Goal: Use online tool/utility: Utilize a website feature to perform a specific function

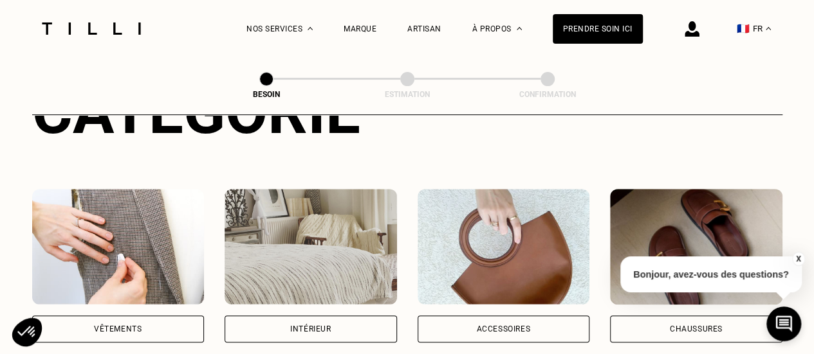
scroll to position [251, 0]
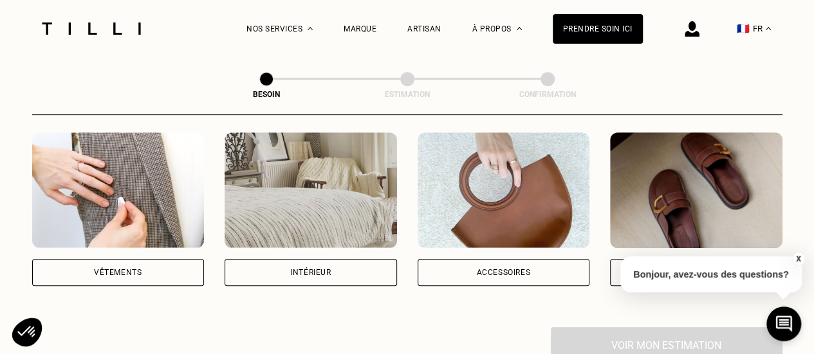
click at [115, 269] on div "Vêtements" at bounding box center [118, 273] width 48 height 8
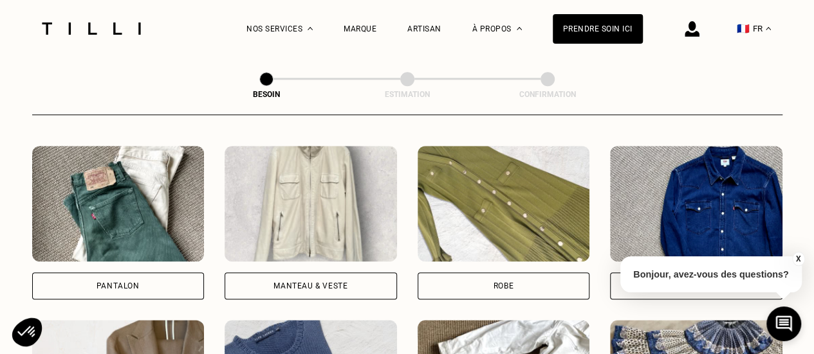
scroll to position [609, 0]
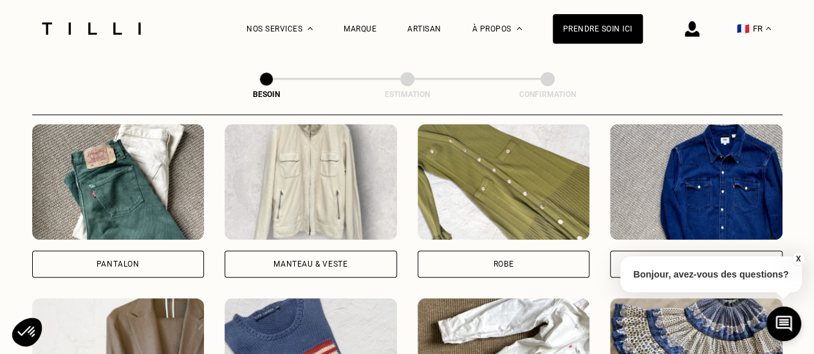
click at [151, 251] on div "Pantalon" at bounding box center [118, 264] width 172 height 27
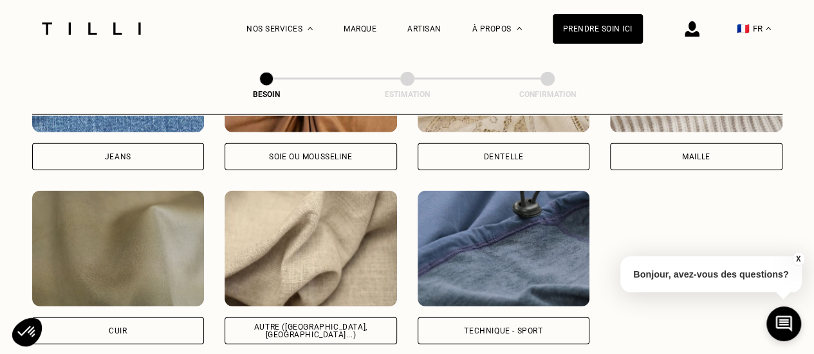
scroll to position [1488, 0]
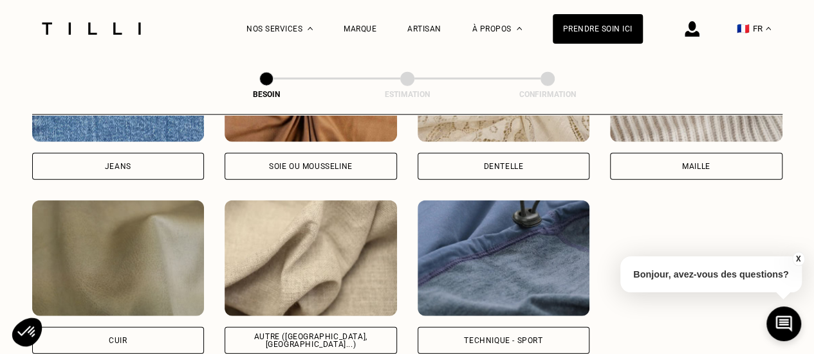
click at [337, 335] on div "Autre ([GEOGRAPHIC_DATA], [GEOGRAPHIC_DATA]...)" at bounding box center [310, 340] width 172 height 27
select select "FR"
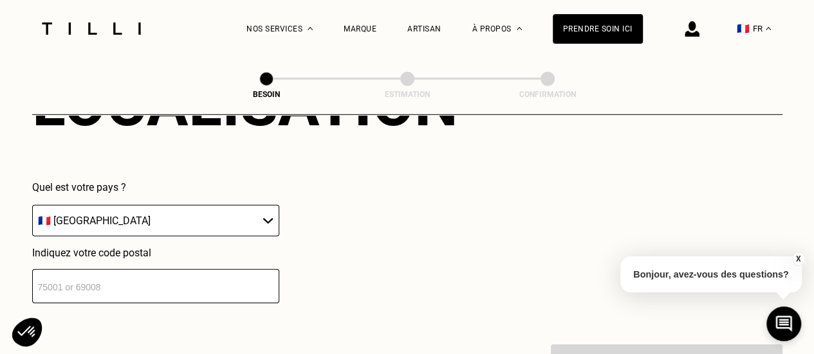
scroll to position [1914, 0]
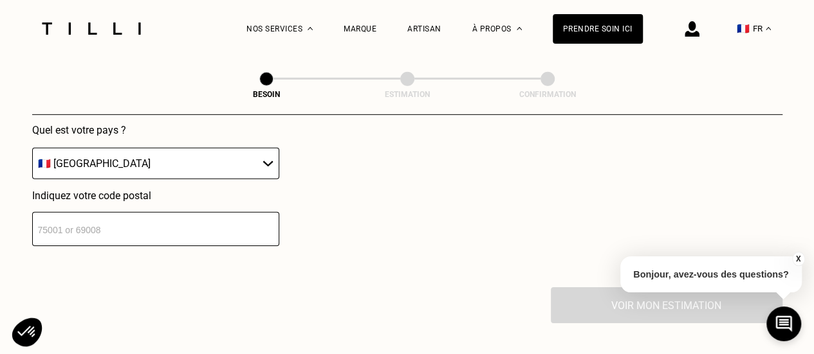
click at [201, 227] on input "number" at bounding box center [155, 229] width 247 height 34
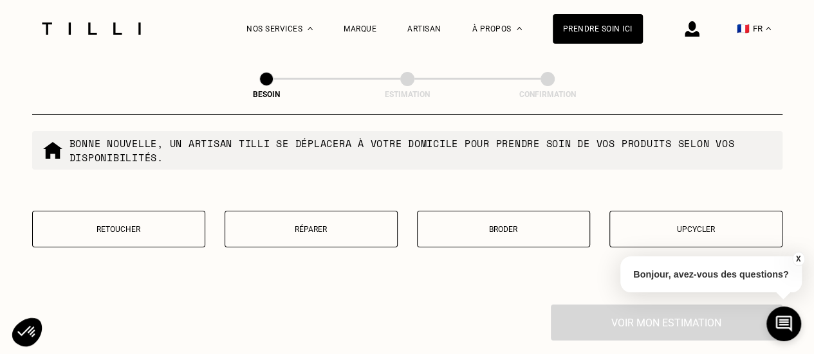
scroll to position [2235, 0]
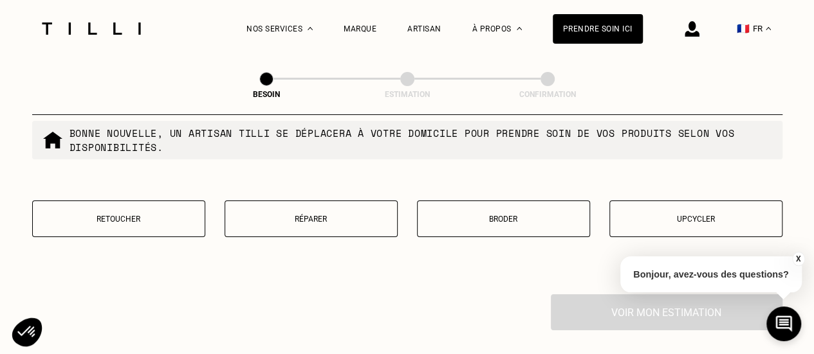
type input "75015"
click at [104, 215] on p "Retoucher" at bounding box center [118, 219] width 159 height 9
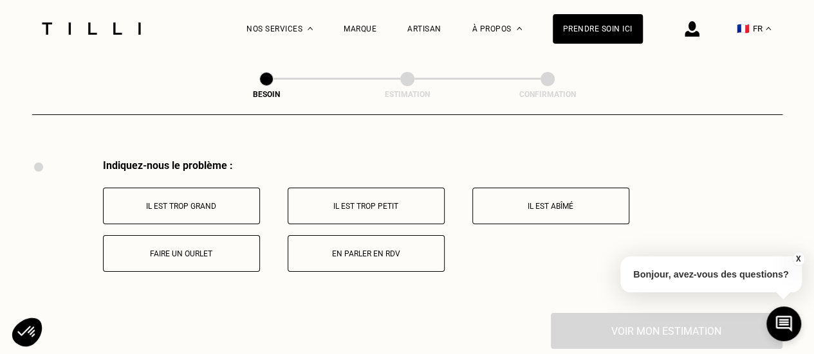
scroll to position [2377, 0]
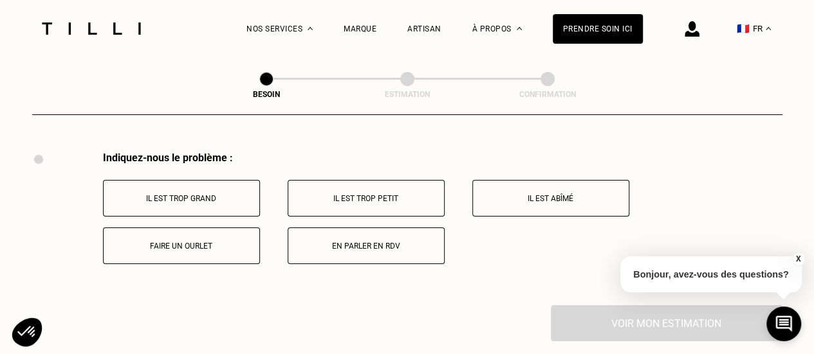
click at [215, 183] on button "Il est trop grand" at bounding box center [181, 198] width 157 height 37
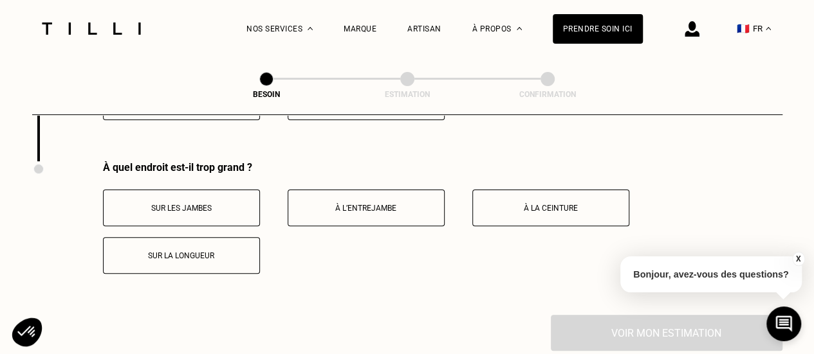
scroll to position [2531, 0]
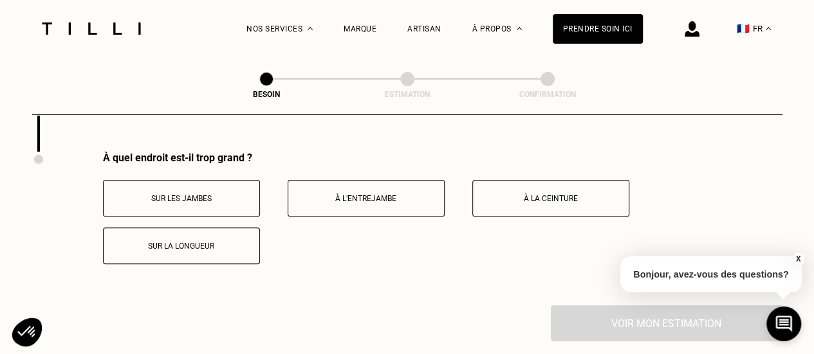
click at [199, 180] on button "Sur les jambes" at bounding box center [181, 198] width 157 height 37
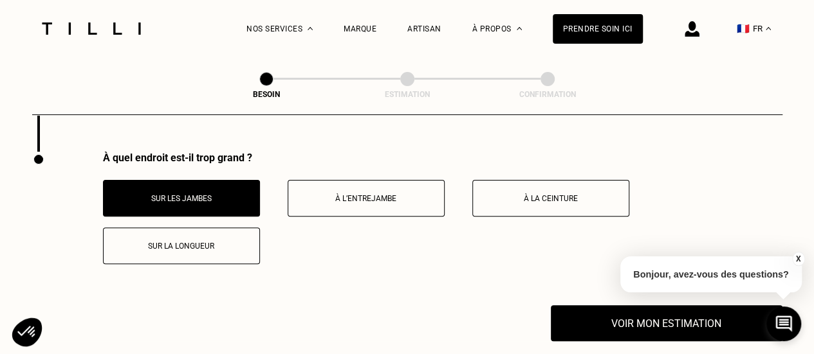
click at [504, 197] on button "À la ceinture" at bounding box center [550, 198] width 157 height 37
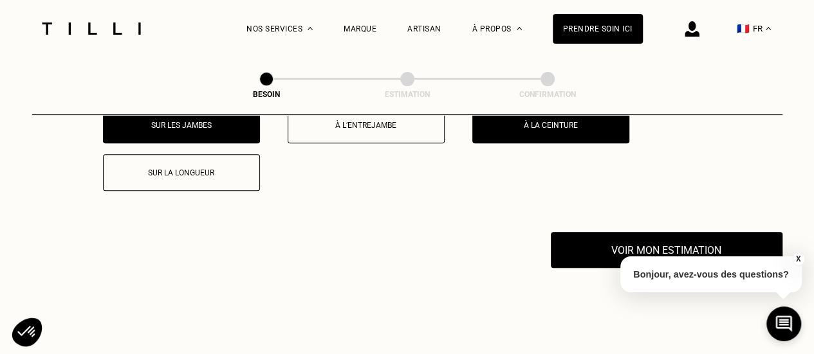
scroll to position [2605, 0]
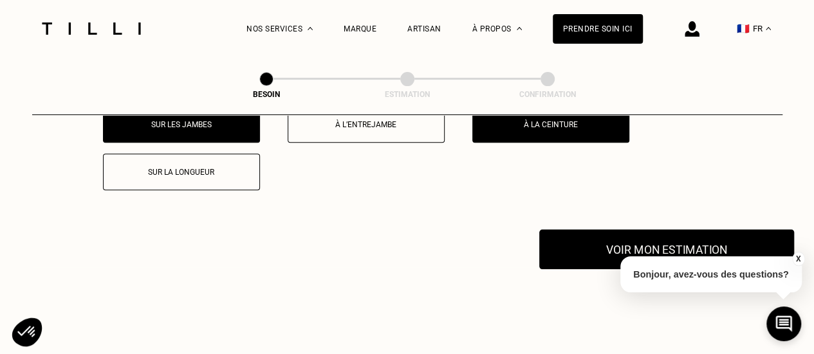
click at [612, 236] on button "Voir mon estimation" at bounding box center [666, 250] width 255 height 40
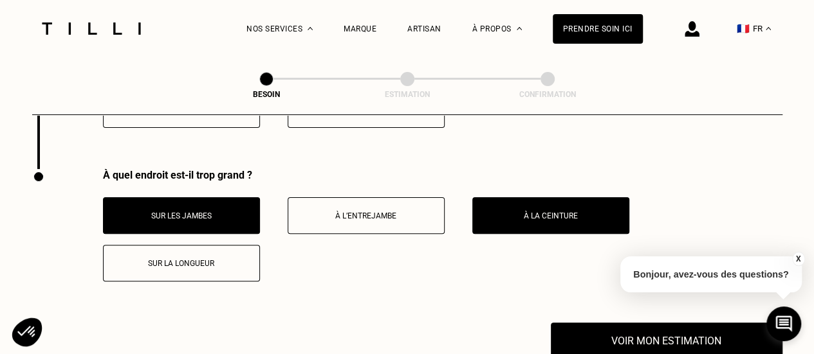
scroll to position [2513, 0]
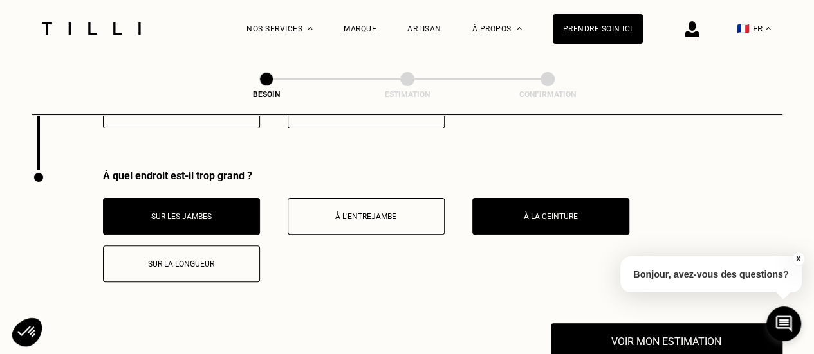
click at [184, 260] on p "Sur la longueur" at bounding box center [181, 264] width 143 height 9
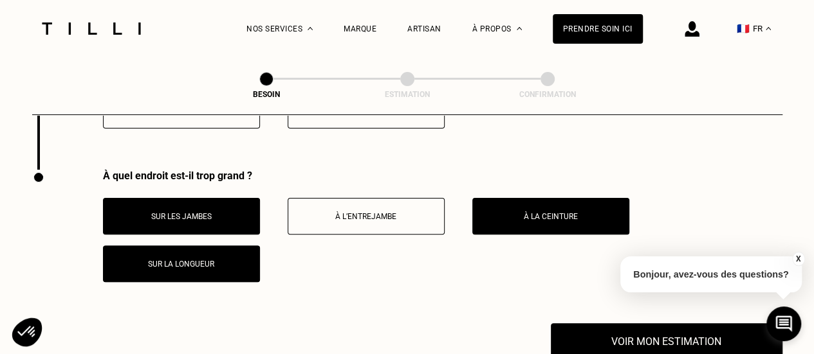
click at [187, 198] on button "Sur les jambes" at bounding box center [181, 216] width 157 height 37
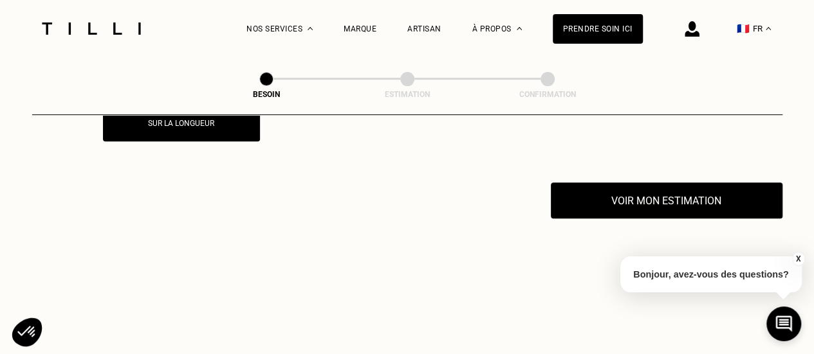
scroll to position [2655, 0]
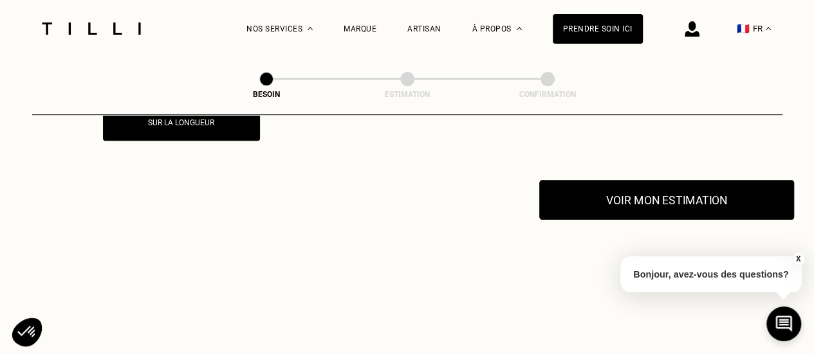
click at [696, 191] on button "Voir mon estimation" at bounding box center [666, 200] width 255 height 40
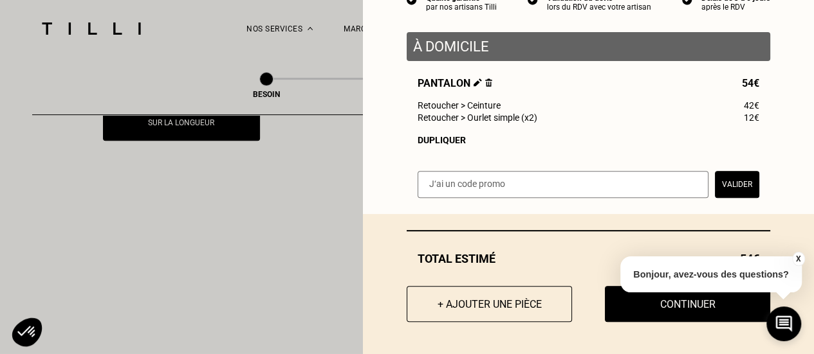
scroll to position [144, 0]
click at [442, 307] on button "+ Ajouter une pièce" at bounding box center [489, 304] width 182 height 40
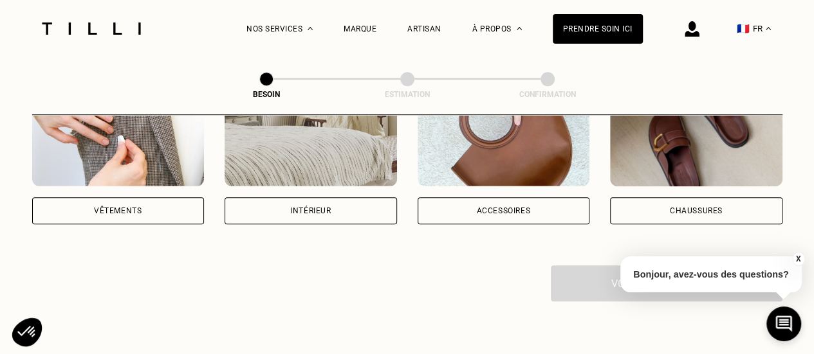
scroll to position [313, 0]
click at [151, 163] on img at bounding box center [118, 128] width 172 height 116
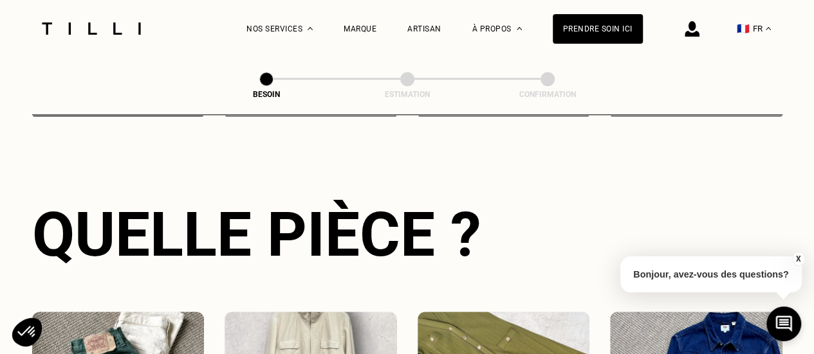
scroll to position [574, 0]
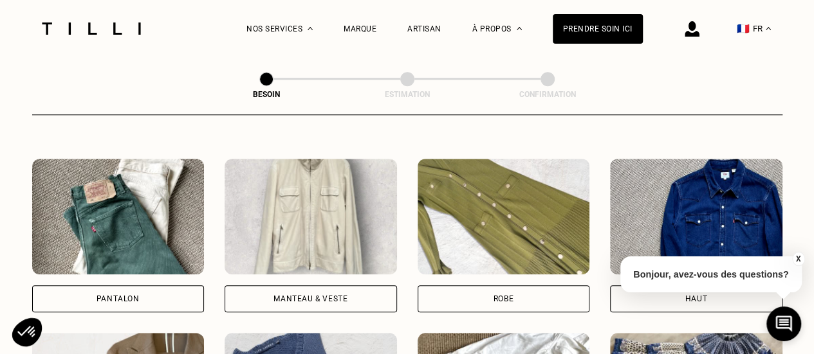
click at [328, 237] on img at bounding box center [310, 217] width 172 height 116
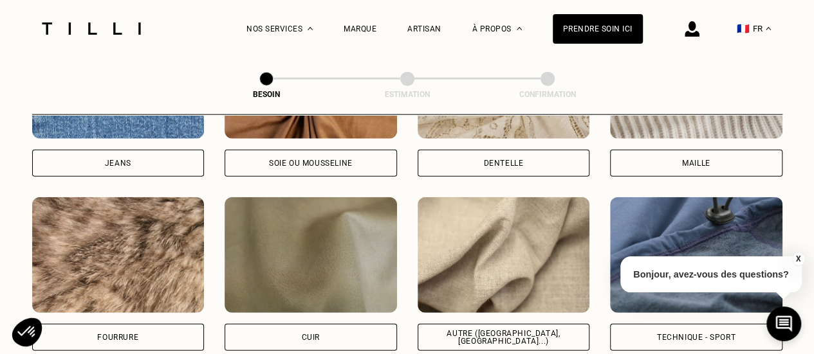
scroll to position [1520, 0]
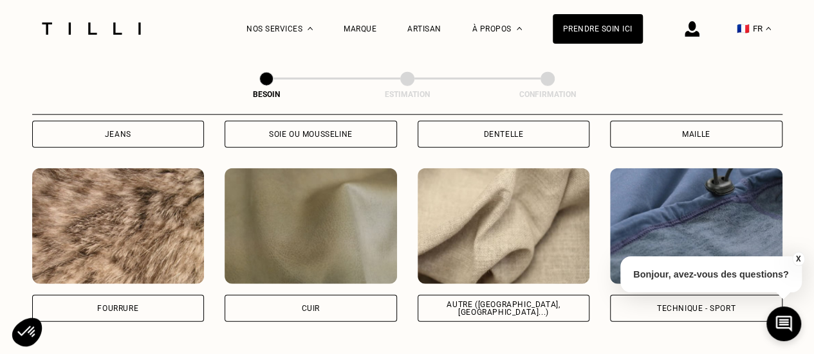
click at [488, 295] on div "Autre ([GEOGRAPHIC_DATA], [GEOGRAPHIC_DATA]...)" at bounding box center [503, 308] width 172 height 27
select select "FR"
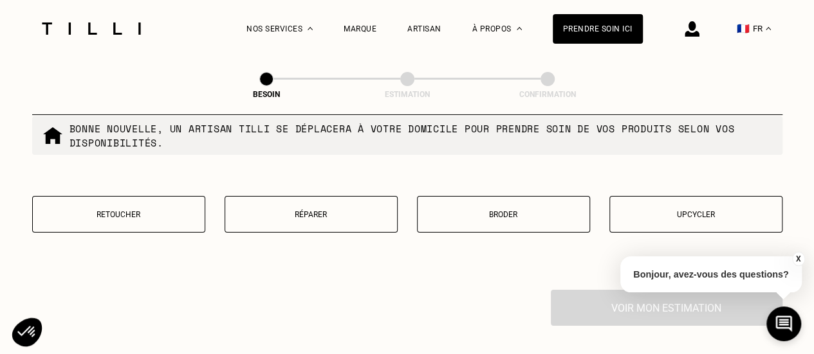
scroll to position [2271, 0]
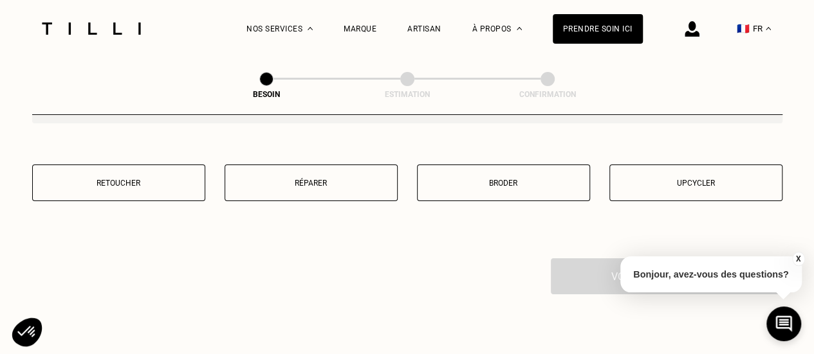
click at [143, 169] on button "Retoucher" at bounding box center [118, 183] width 173 height 37
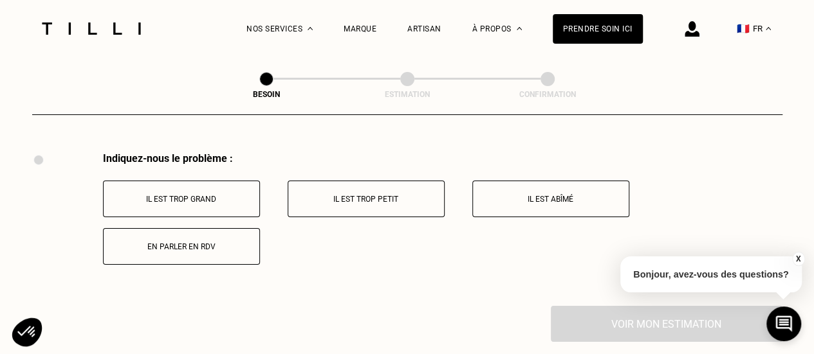
scroll to position [2377, 0]
click at [380, 197] on button "Il est trop petit" at bounding box center [366, 198] width 157 height 37
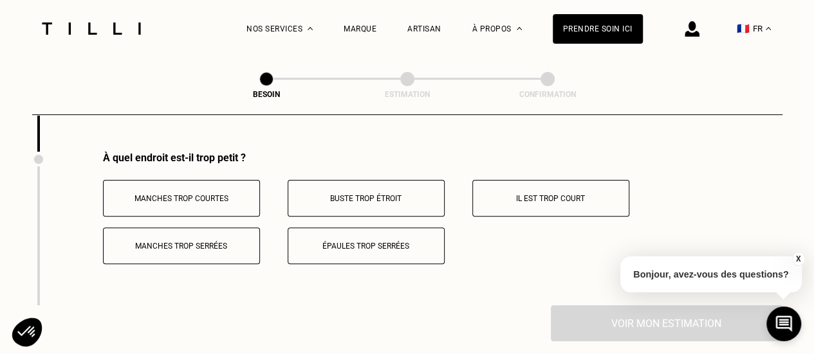
scroll to position [2530, 0]
click at [185, 229] on button "Manches trop serrées" at bounding box center [181, 247] width 157 height 37
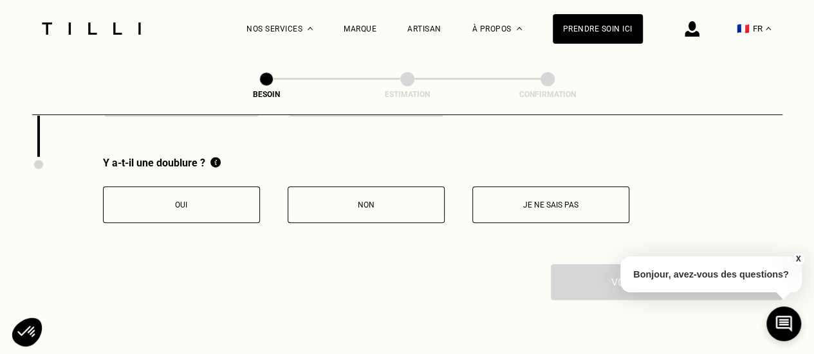
scroll to position [2680, 0]
click at [391, 200] on p "Non" at bounding box center [366, 204] width 143 height 9
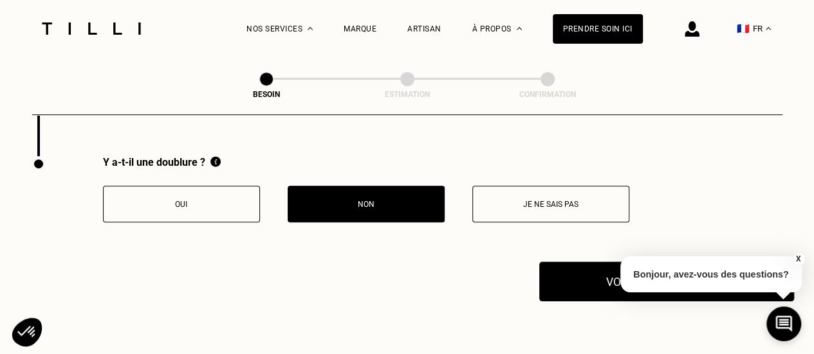
click at [575, 284] on button "Voir mon estimation" at bounding box center [666, 282] width 255 height 40
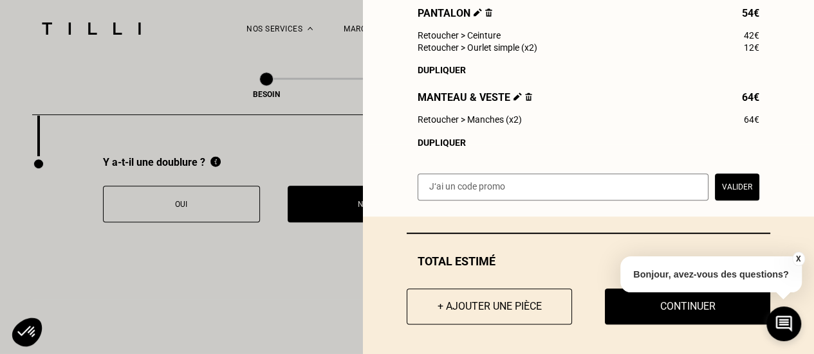
scroll to position [218, 0]
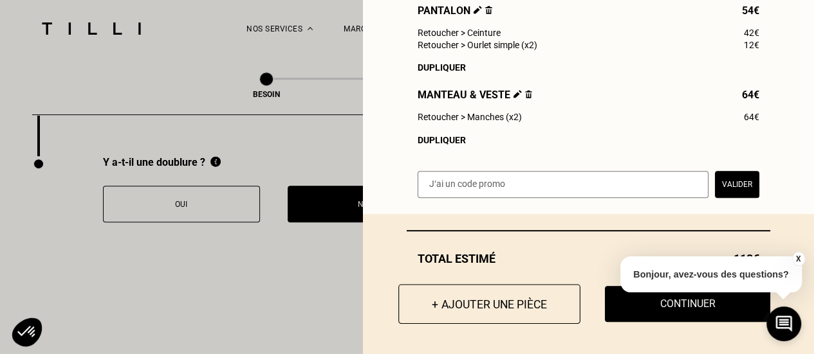
click at [464, 307] on button "+ Ajouter une pièce" at bounding box center [489, 304] width 182 height 40
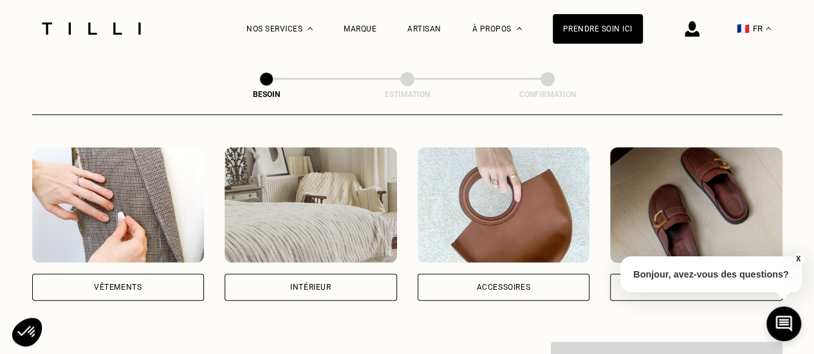
scroll to position [241, 0]
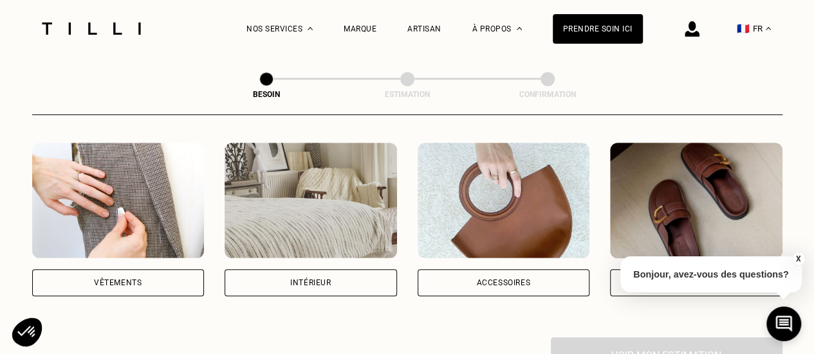
click at [138, 279] on div "Vêtements" at bounding box center [118, 283] width 48 height 8
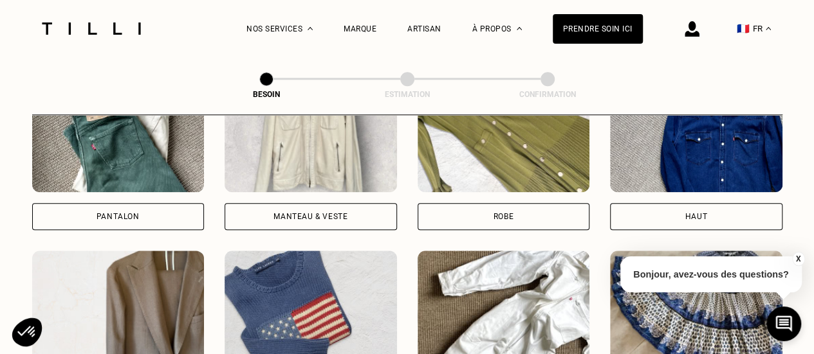
scroll to position [657, 0]
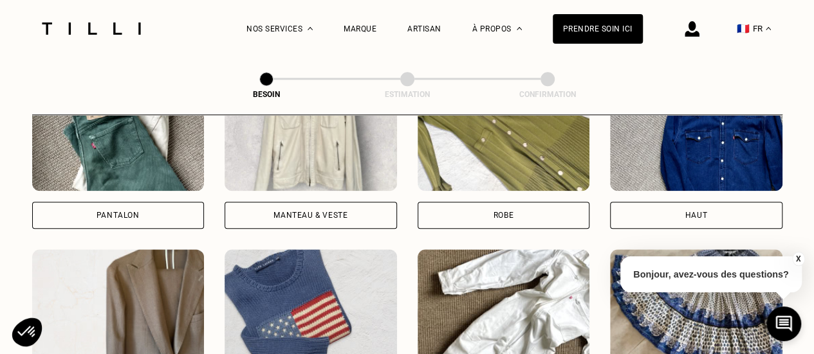
click at [736, 177] on img at bounding box center [696, 133] width 172 height 116
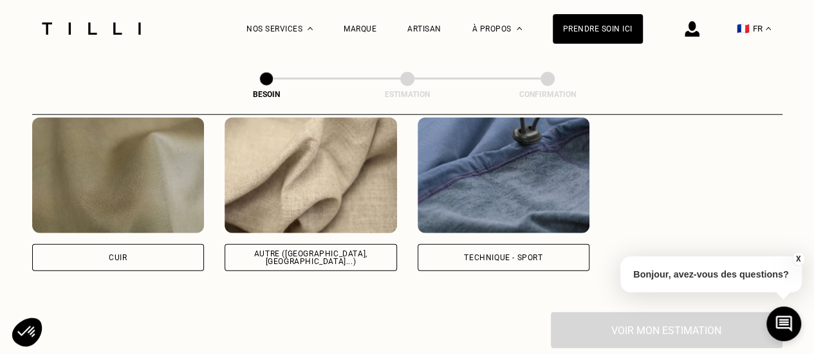
scroll to position [1570, 0]
click at [318, 261] on div "Quelle matière ? Certaines matières nécessitent un savoir-faire et des outils s…" at bounding box center [407, 9] width 750 height 607
click at [295, 251] on div "Autre ([GEOGRAPHIC_DATA], [GEOGRAPHIC_DATA]...)" at bounding box center [310, 258] width 151 height 15
select select "FR"
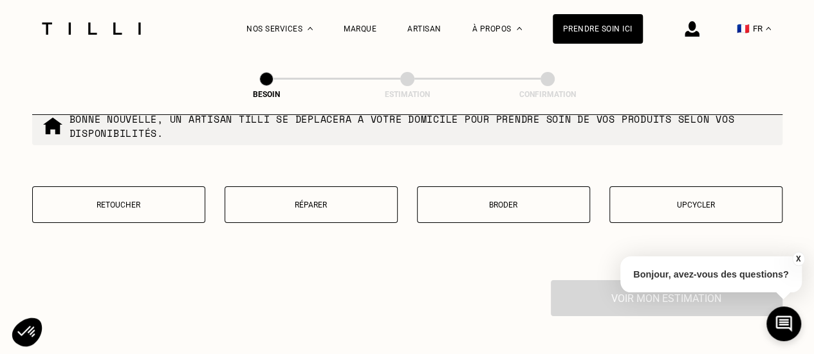
scroll to position [2275, 0]
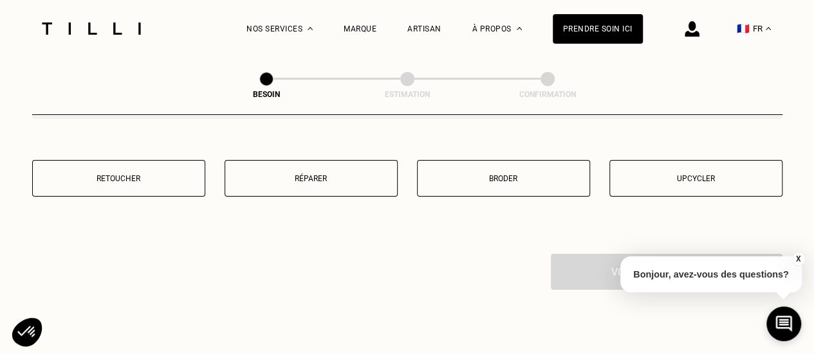
click at [309, 174] on p "Réparer" at bounding box center [311, 178] width 159 height 9
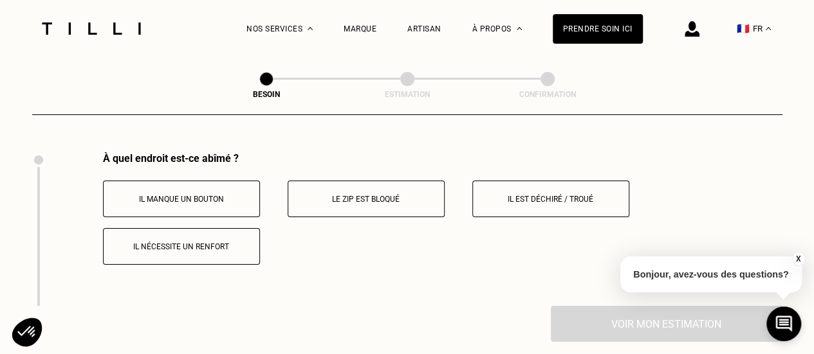
scroll to position [2377, 0]
click at [558, 194] on p "Il est déchiré / troué" at bounding box center [550, 198] width 143 height 9
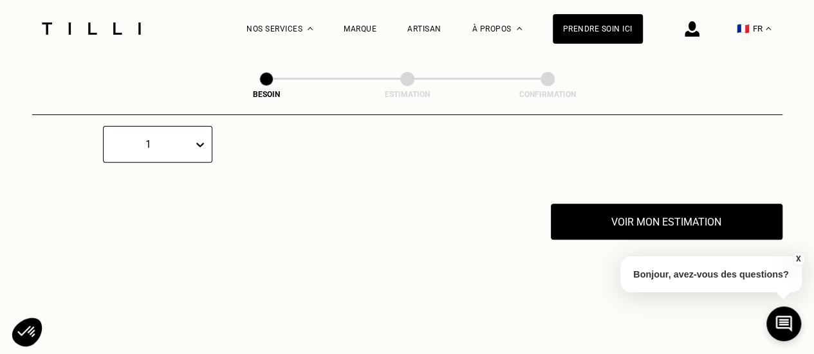
scroll to position [2587, 0]
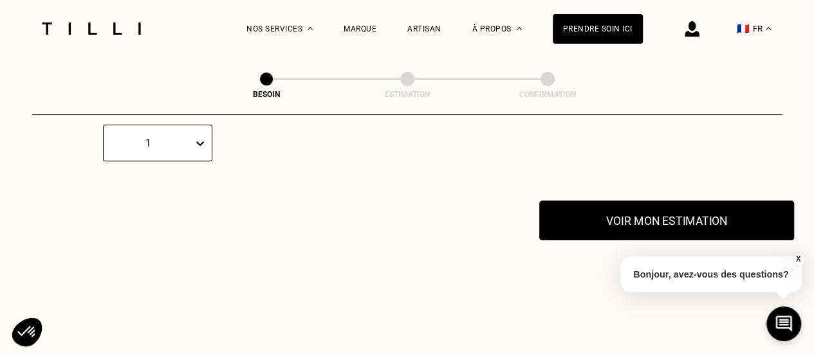
click at [600, 205] on button "Voir mon estimation" at bounding box center [666, 221] width 255 height 40
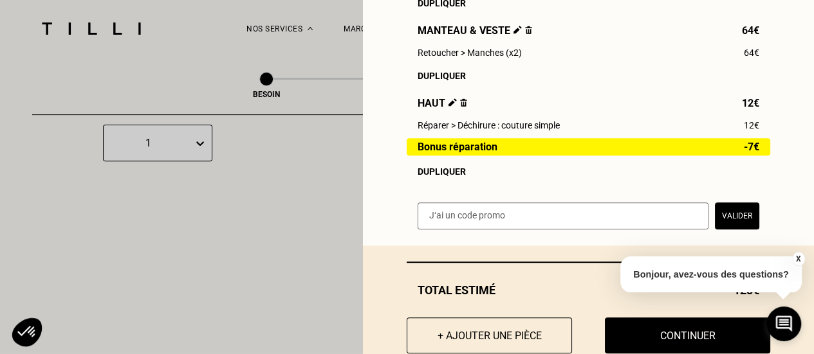
scroll to position [315, 0]
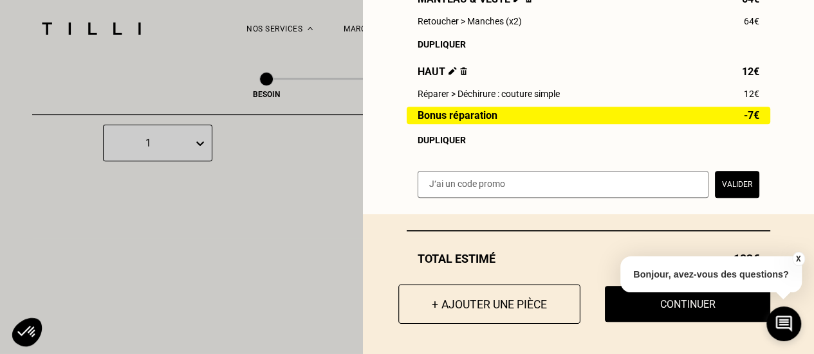
click at [467, 308] on button "+ Ajouter une pièce" at bounding box center [489, 304] width 182 height 40
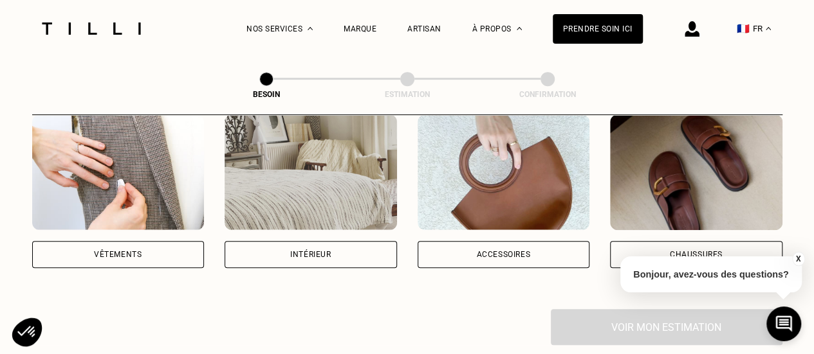
scroll to position [270, 0]
click at [147, 241] on div "Vêtements" at bounding box center [118, 254] width 172 height 27
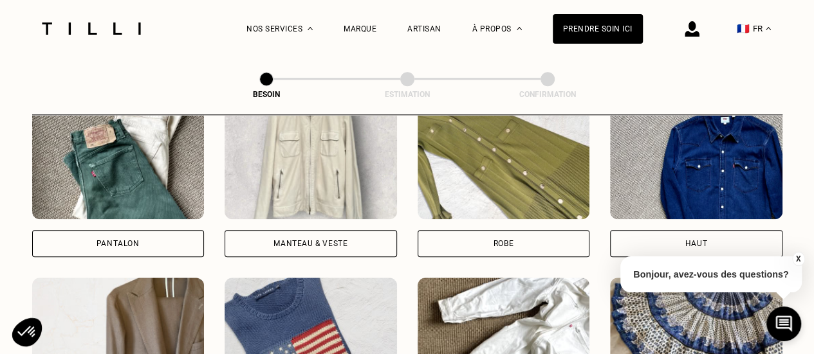
scroll to position [630, 0]
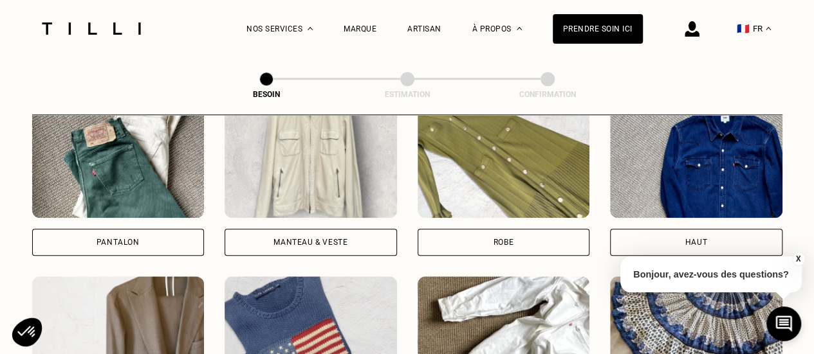
click at [344, 239] on div "Manteau & Veste" at bounding box center [310, 243] width 74 height 8
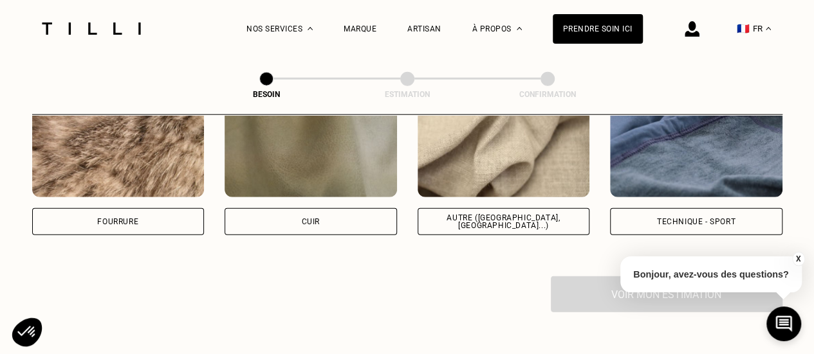
scroll to position [1576, 0]
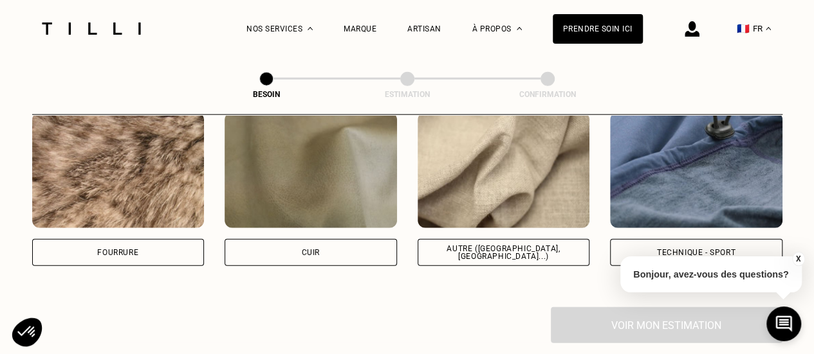
click at [481, 245] on div "Autre ([GEOGRAPHIC_DATA], [GEOGRAPHIC_DATA]...)" at bounding box center [503, 252] width 151 height 15
select select "FR"
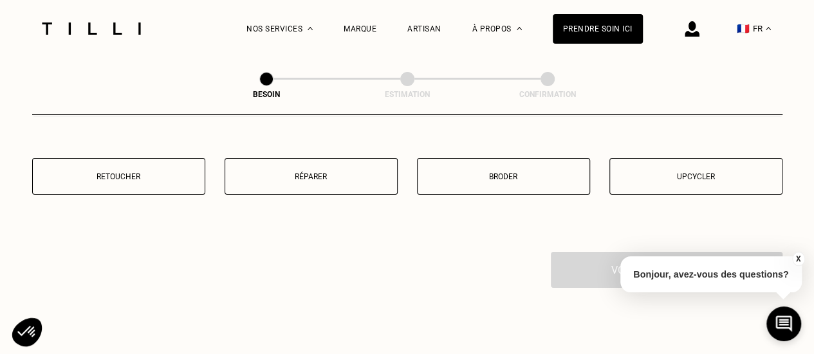
scroll to position [2278, 0]
click at [334, 173] on button "Réparer" at bounding box center [310, 176] width 173 height 37
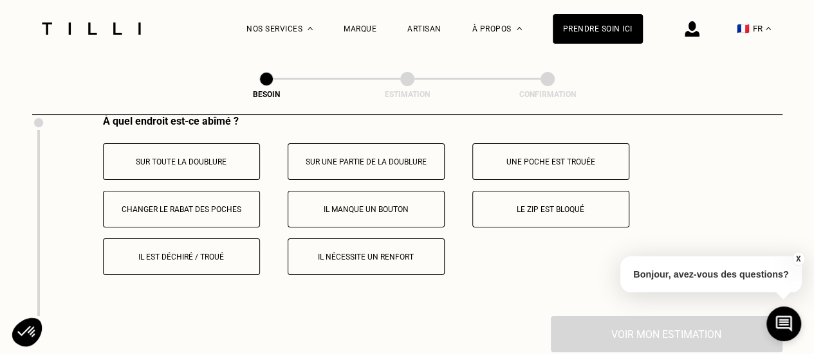
scroll to position [2410, 0]
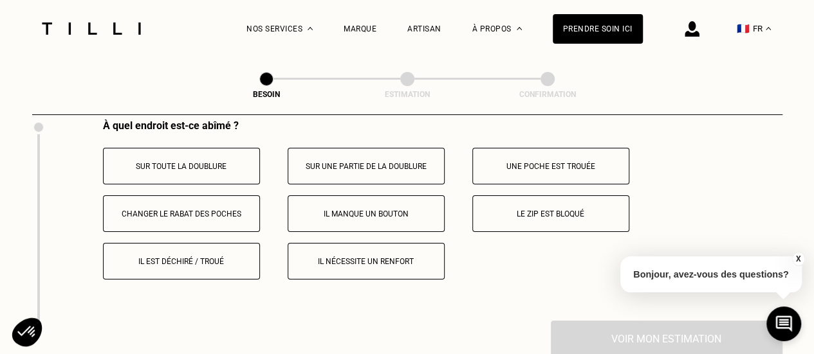
click at [554, 210] on p "Le zip est bloqué" at bounding box center [550, 214] width 143 height 9
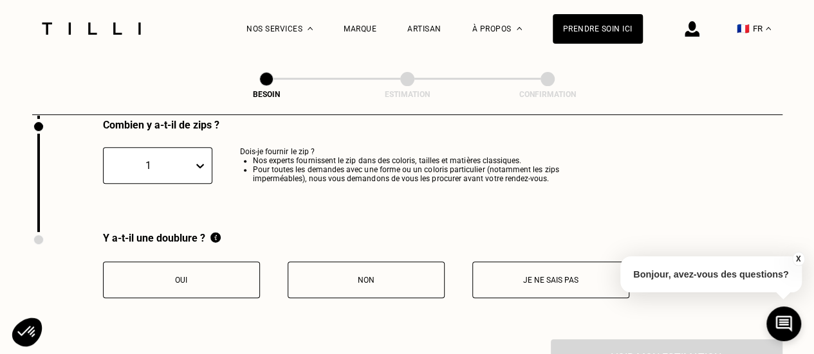
scroll to position [2614, 0]
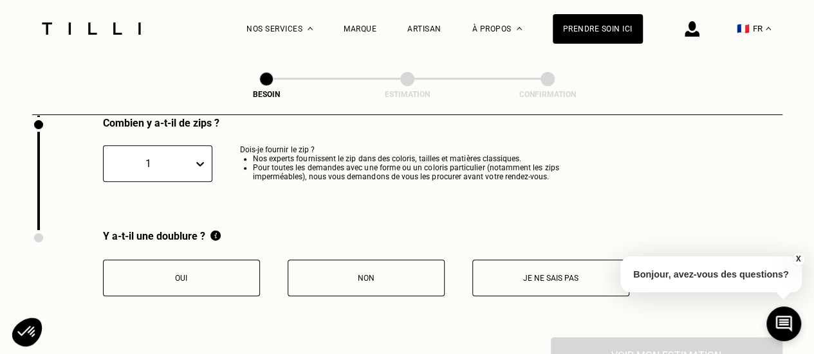
click at [365, 274] on p "Non" at bounding box center [366, 278] width 143 height 9
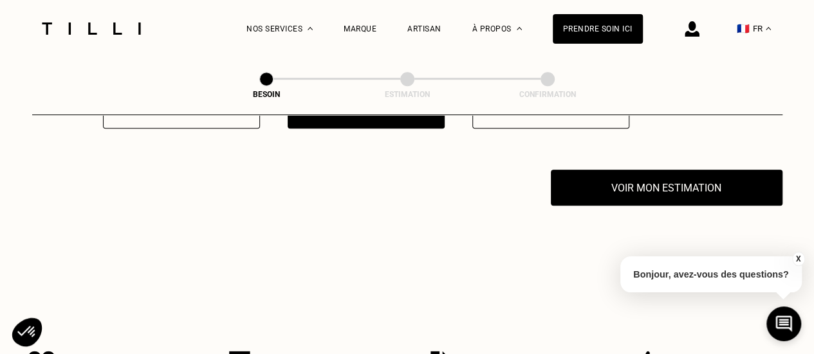
scroll to position [2783, 0]
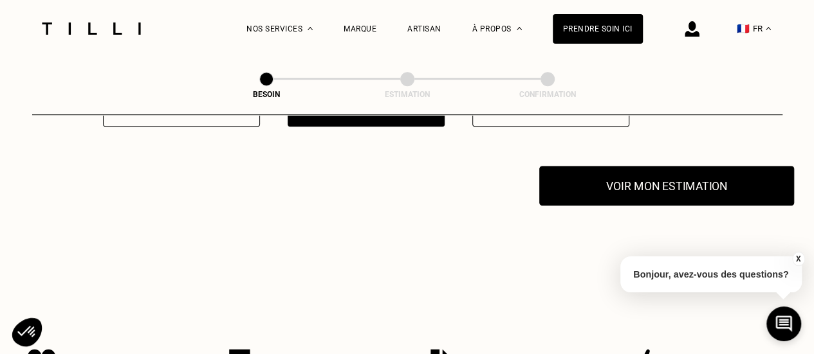
click at [630, 176] on button "Voir mon estimation" at bounding box center [666, 186] width 255 height 40
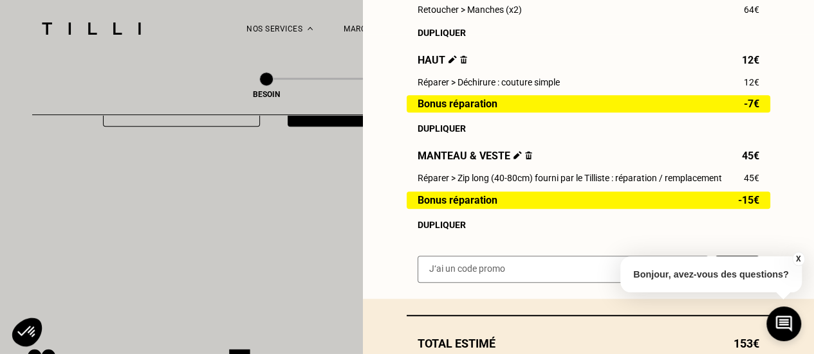
scroll to position [413, 0]
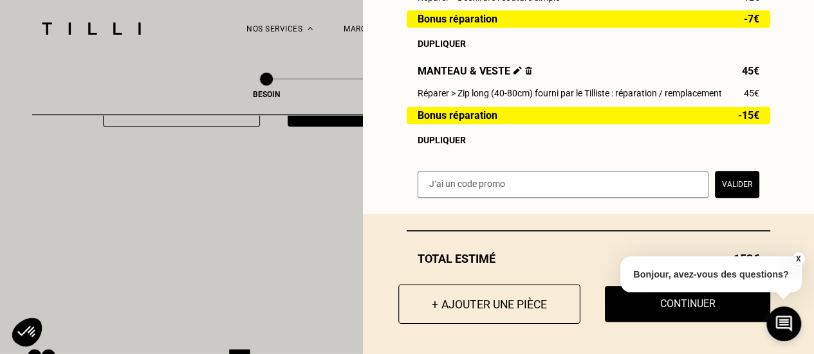
click at [480, 306] on button "+ Ajouter une pièce" at bounding box center [489, 304] width 182 height 40
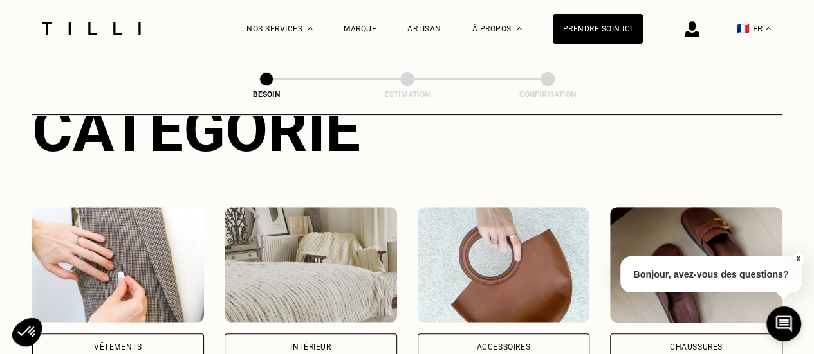
scroll to position [181, 0]
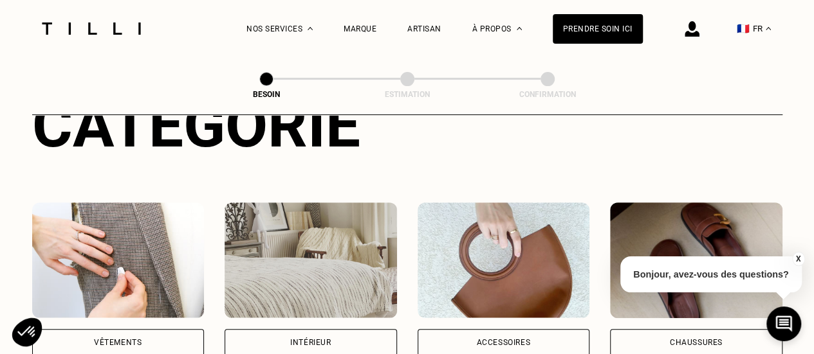
click at [102, 237] on img at bounding box center [118, 261] width 172 height 116
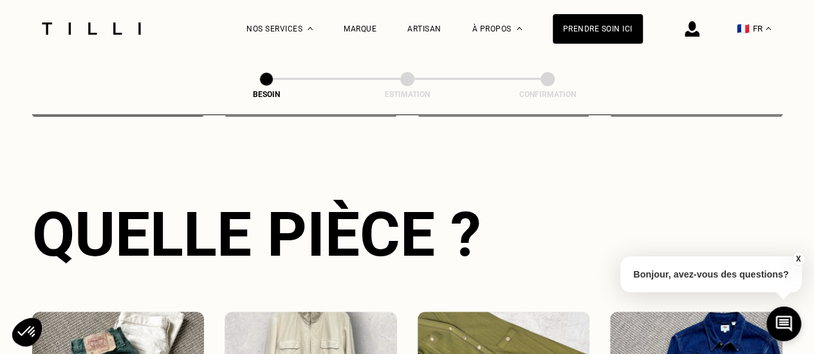
scroll to position [591, 0]
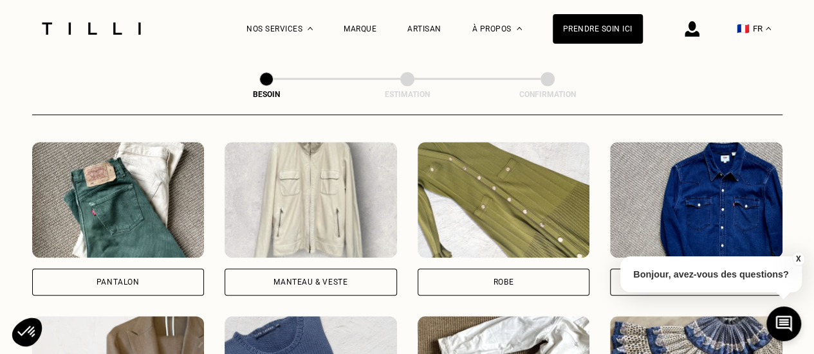
click at [124, 206] on img at bounding box center [118, 200] width 172 height 116
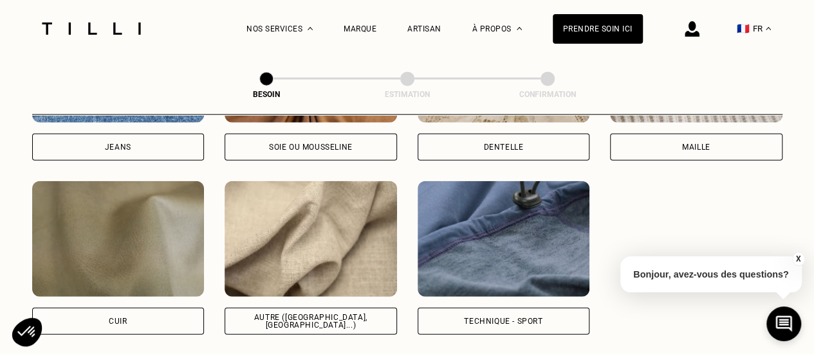
scroll to position [1517, 0]
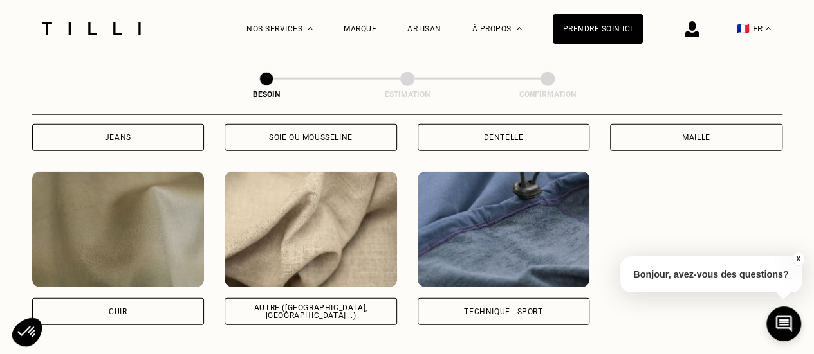
click at [325, 213] on img at bounding box center [310, 230] width 172 height 116
select select "FR"
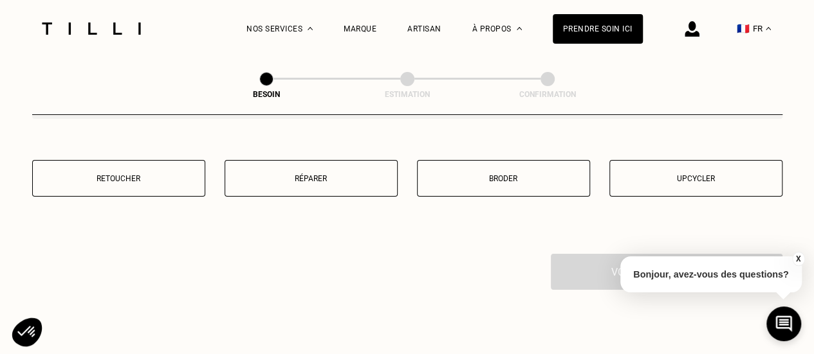
scroll to position [2275, 0]
click at [116, 178] on button "Retoucher" at bounding box center [118, 179] width 173 height 37
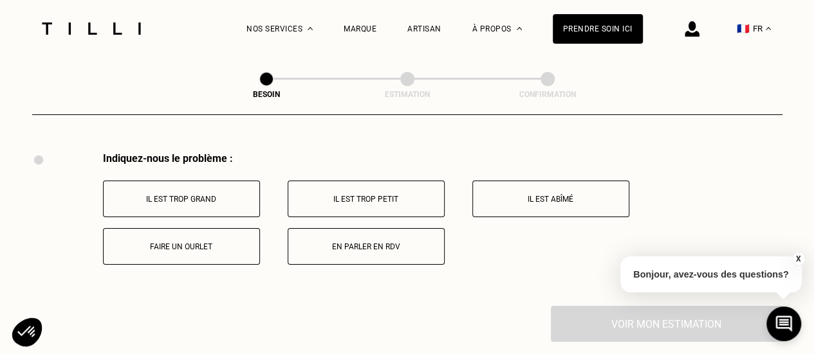
scroll to position [2377, 0]
click at [206, 194] on p "Il est trop grand" at bounding box center [181, 198] width 143 height 9
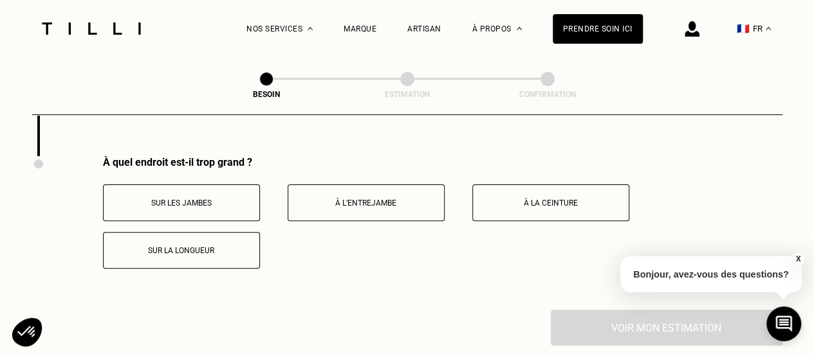
scroll to position [2531, 0]
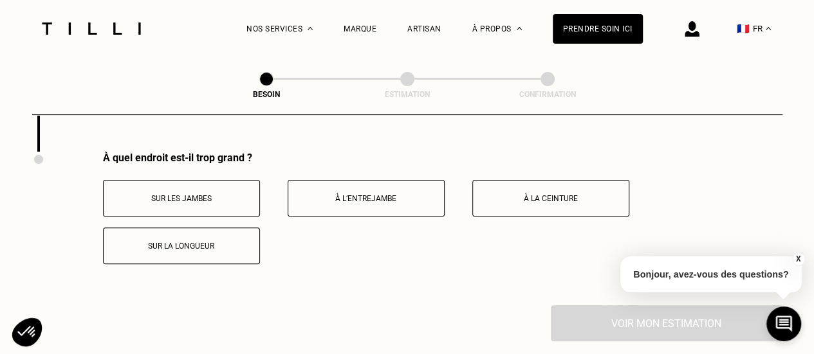
click at [580, 181] on button "À la ceinture" at bounding box center [550, 198] width 157 height 37
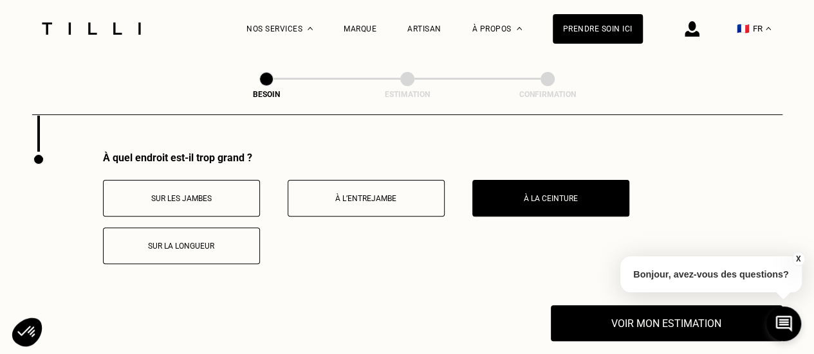
click at [224, 243] on p "Sur la longueur" at bounding box center [181, 246] width 143 height 9
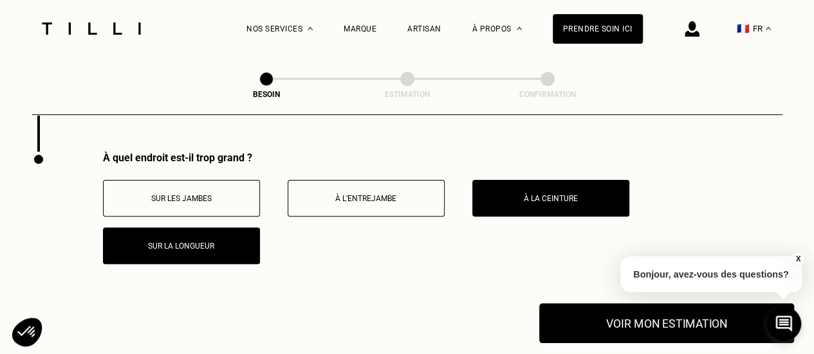
click at [639, 322] on button "Voir mon estimation" at bounding box center [666, 324] width 255 height 40
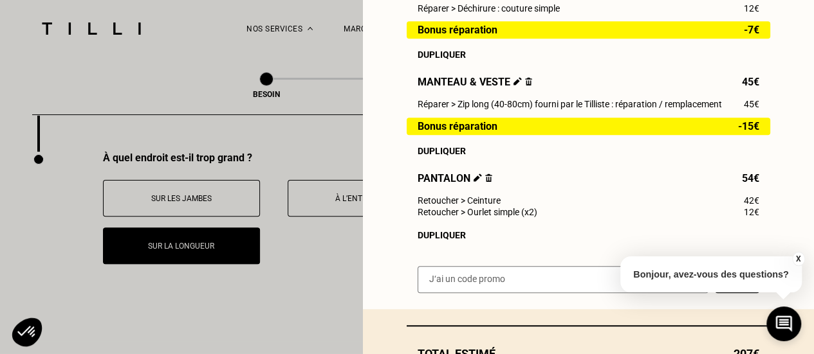
scroll to position [499, 0]
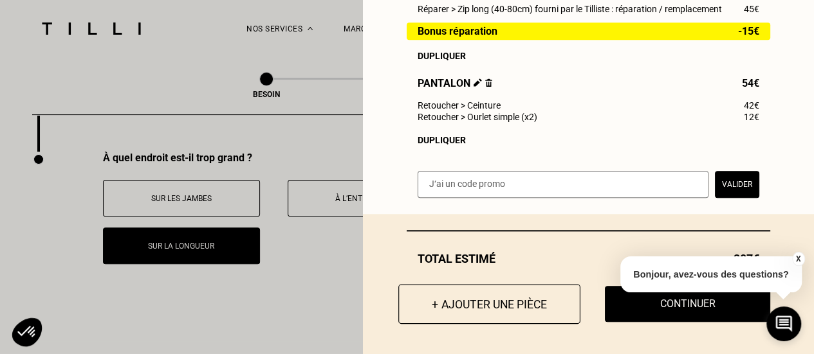
click at [475, 297] on button "+ Ajouter une pièce" at bounding box center [489, 304] width 182 height 40
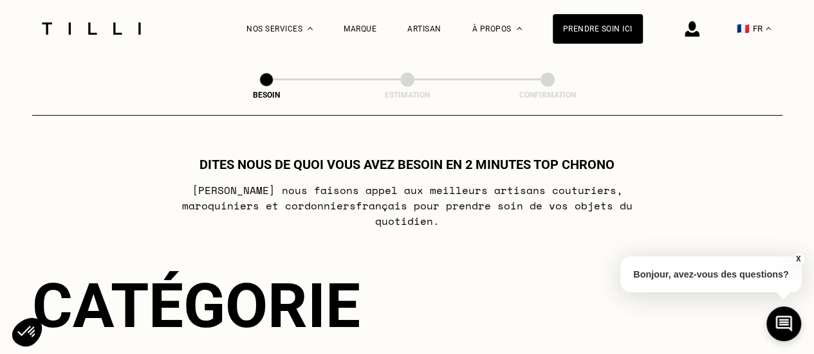
scroll to position [226, 0]
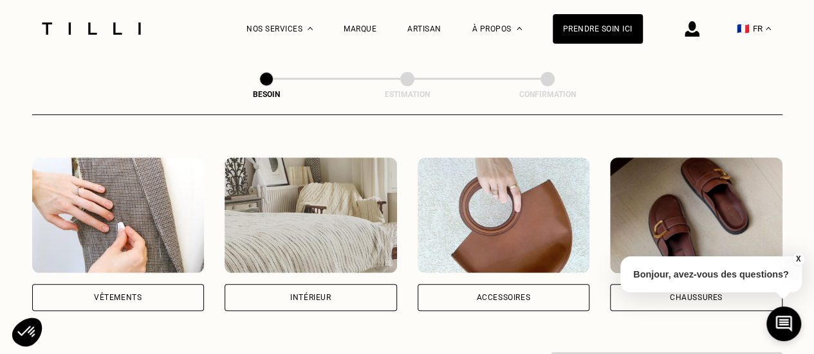
click at [116, 290] on div "Vêtements" at bounding box center [118, 297] width 172 height 27
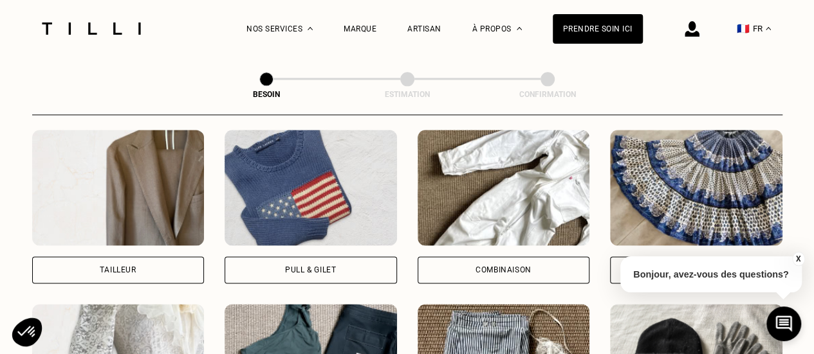
scroll to position [795, 0]
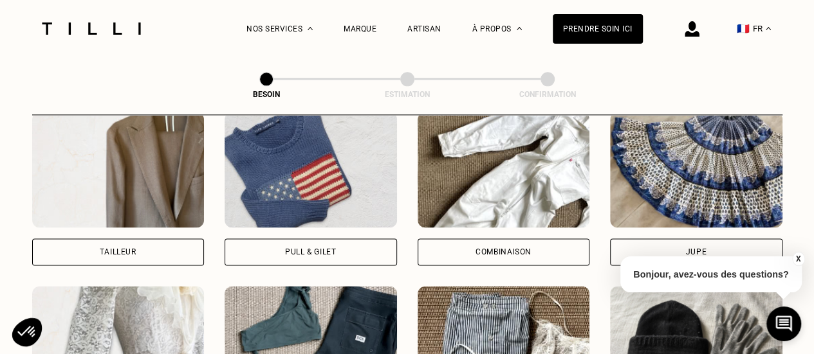
click at [660, 195] on img at bounding box center [696, 170] width 172 height 116
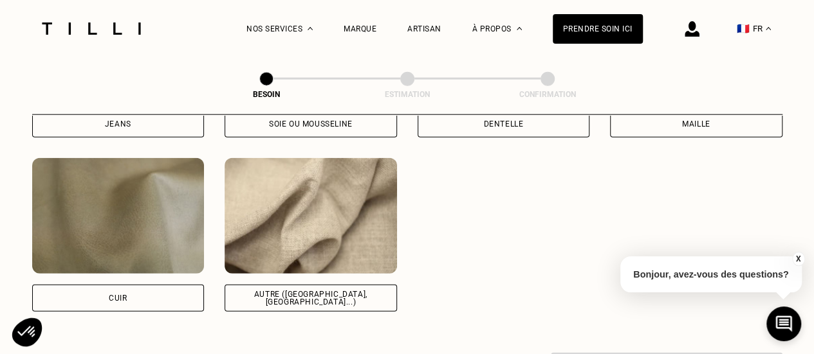
scroll to position [1531, 0]
click at [313, 217] on img at bounding box center [310, 216] width 172 height 116
select select "FR"
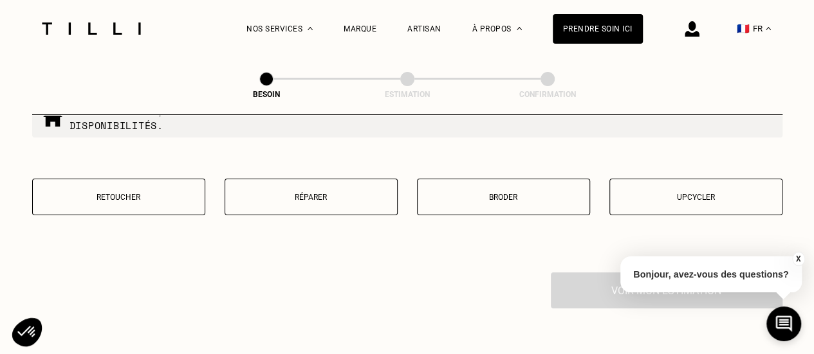
scroll to position [2253, 0]
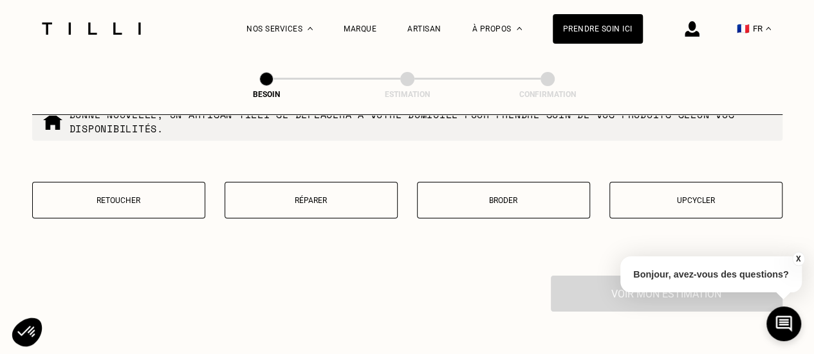
click at [149, 196] on p "Retoucher" at bounding box center [118, 200] width 159 height 9
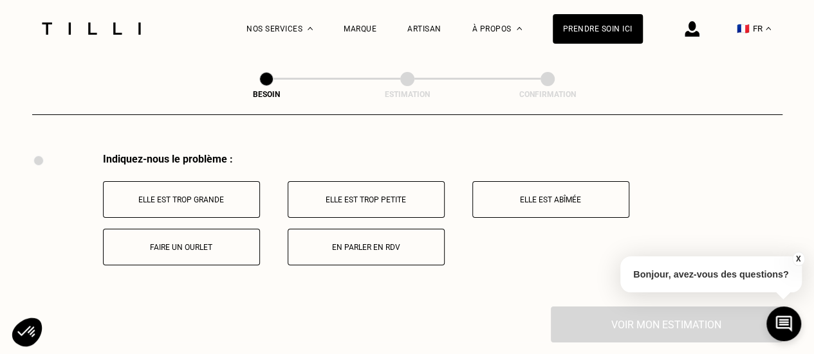
scroll to position [2377, 0]
click at [229, 194] on p "Elle est trop grande" at bounding box center [181, 198] width 143 height 9
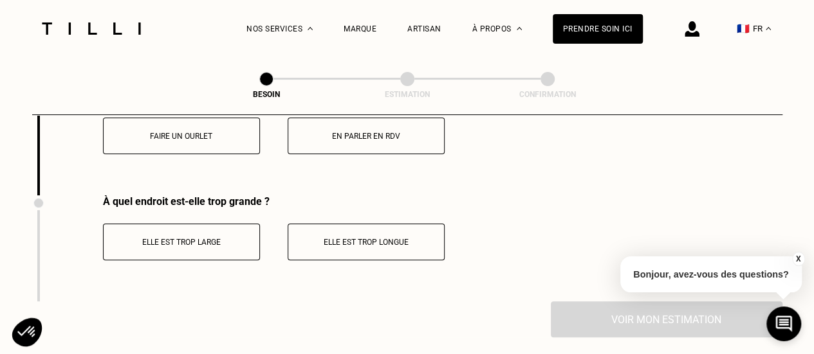
scroll to position [2531, 0]
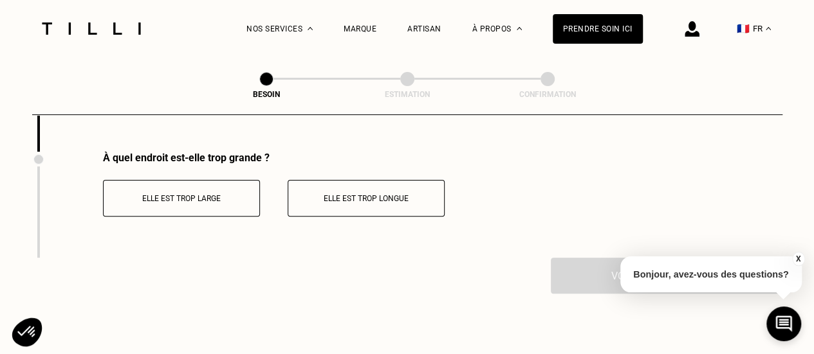
click at [154, 194] on p "Elle est trop large" at bounding box center [181, 198] width 143 height 9
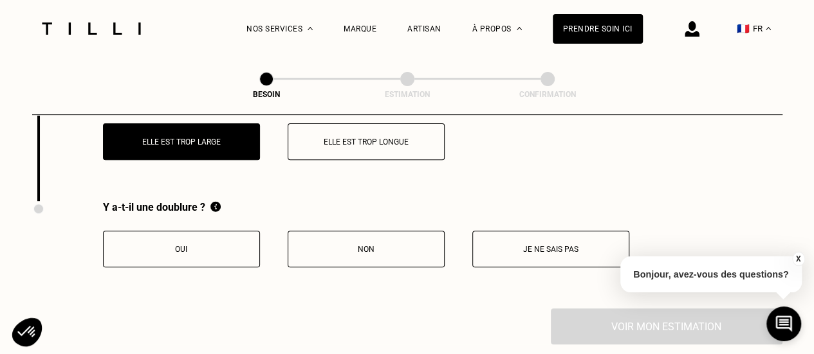
scroll to position [2589, 0]
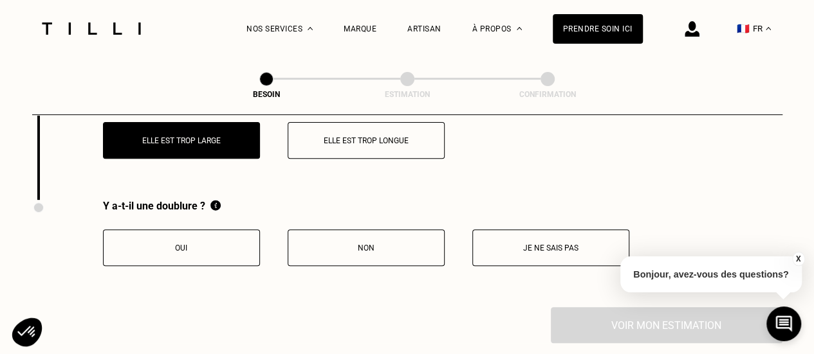
click at [353, 244] on p "Non" at bounding box center [366, 248] width 143 height 9
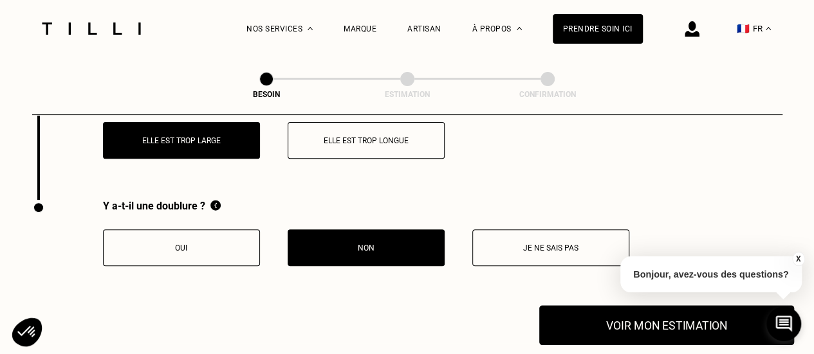
click at [603, 306] on button "Voir mon estimation" at bounding box center [666, 326] width 255 height 40
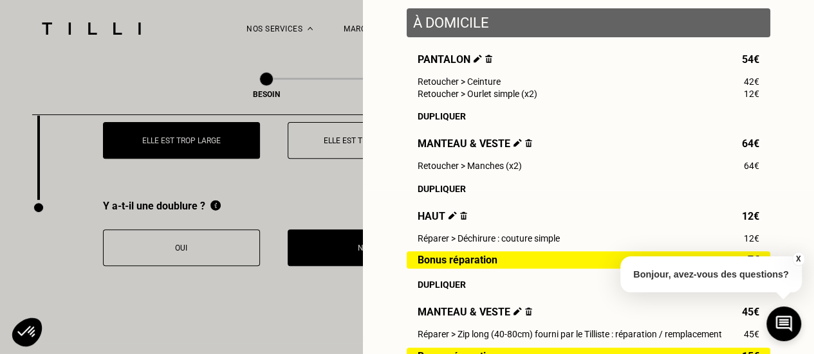
scroll to position [0, 0]
